Goal: Find specific page/section: Find specific page/section

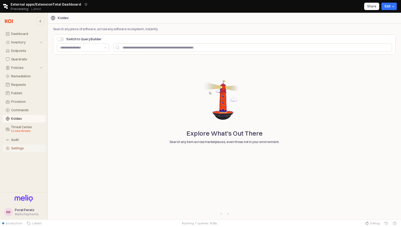
type input "**********"
click at [394, 6] on icon "Retool Header" at bounding box center [393, 6] width 1 height 1
click at [298, 16] on div "Koidex" at bounding box center [224, 18] width 347 height 4
